Goal: Check status: Check status

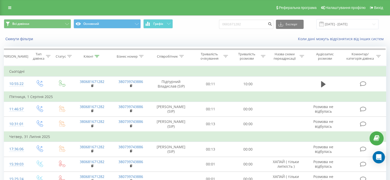
drag, startPoint x: 252, startPoint y: 24, endPoint x: 235, endPoint y: 23, distance: 17.2
click at [235, 23] on input "0681671282" at bounding box center [246, 24] width 54 height 9
type input "0683472847"
click at [272, 24] on icon "submit" at bounding box center [270, 23] width 4 height 3
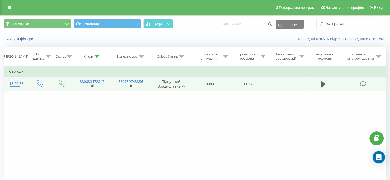
click at [366, 83] on span at bounding box center [363, 83] width 7 height 5
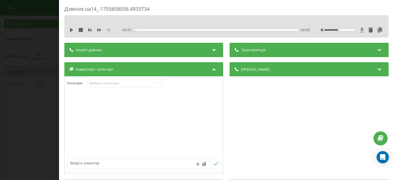
click at [360, 27] on icon at bounding box center [362, 29] width 4 height 5
